Goal: Information Seeking & Learning: Learn about a topic

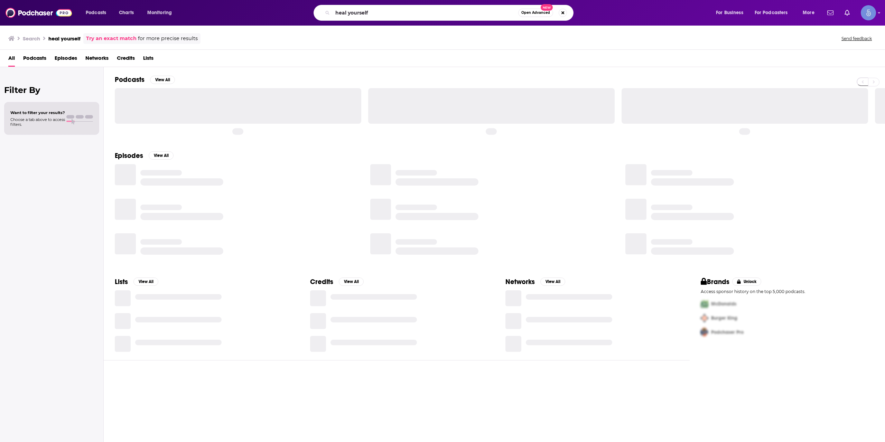
click at [356, 14] on input "heal yourself" at bounding box center [425, 12] width 186 height 11
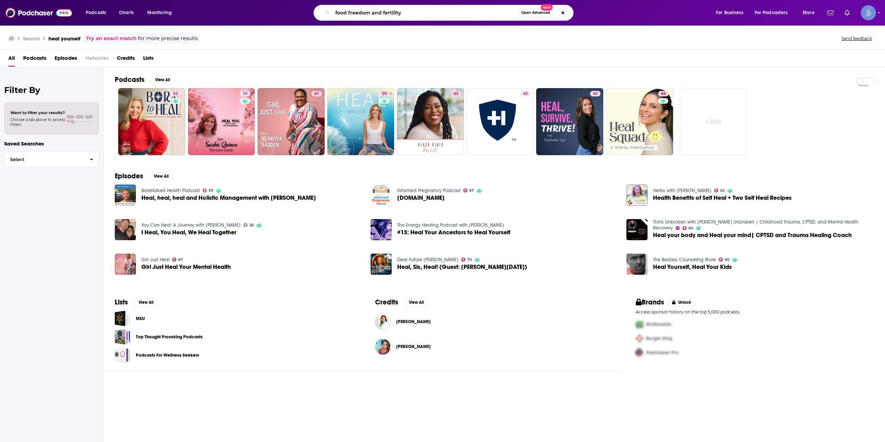
type input "food freedom and fertility"
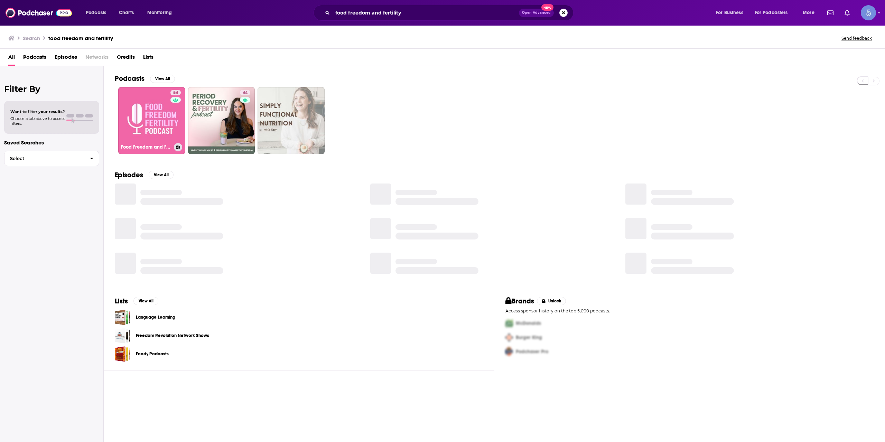
click at [157, 126] on link "54 Food Freedom and Fertility Podcast" at bounding box center [151, 120] width 67 height 67
